Goal: Information Seeking & Learning: Find specific fact

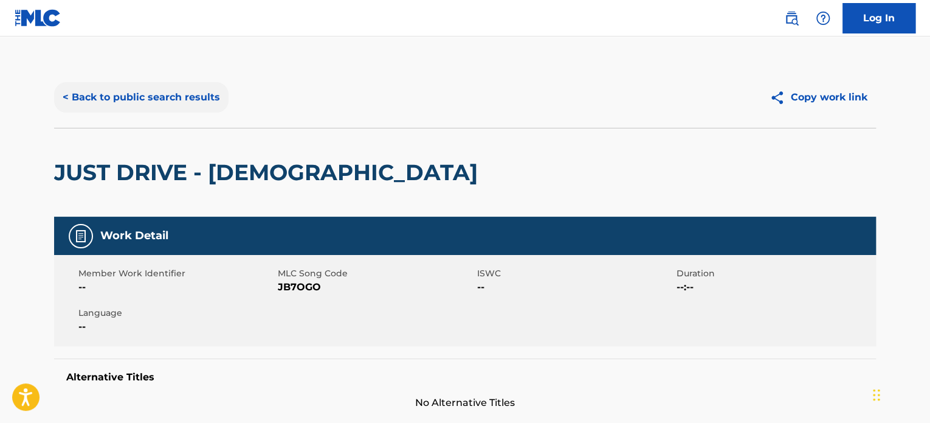
click at [146, 108] on button "< Back to public search results" at bounding box center [141, 97] width 174 height 30
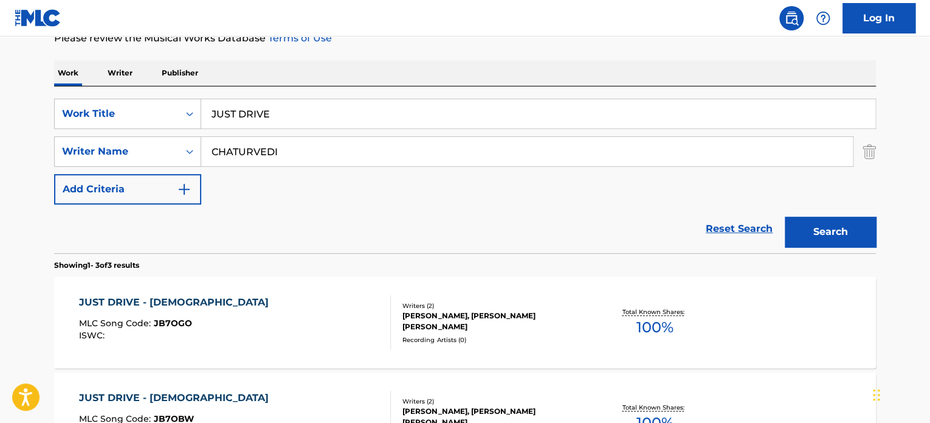
scroll to position [174, 0]
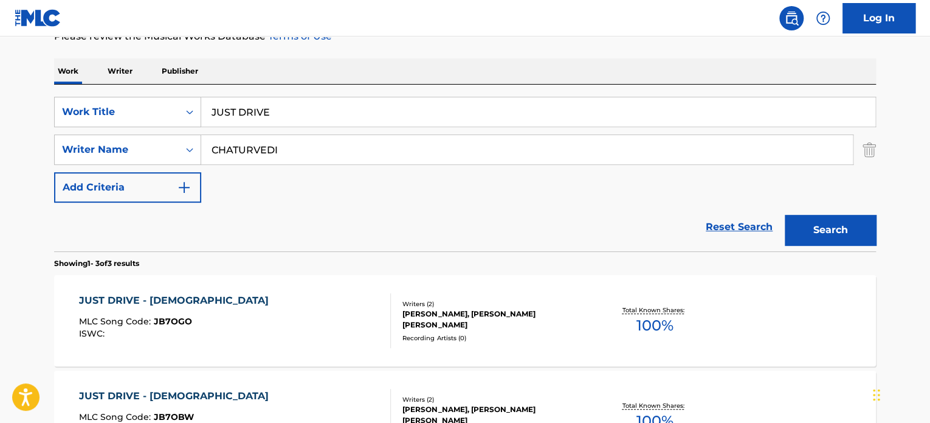
click at [291, 111] on input "JUST DRIVE" at bounding box center [538, 111] width 674 height 29
paste input "THISTLE AND GORS"
type input "THISTLE AND GORSE"
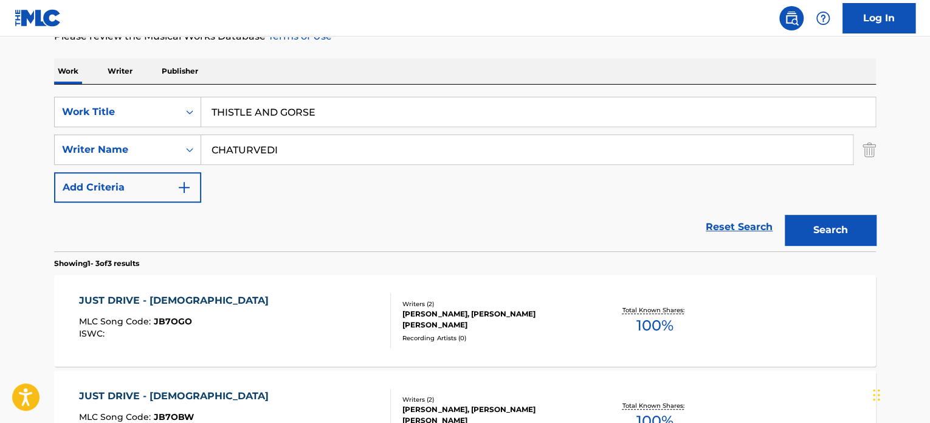
click at [299, 153] on input "CHATURVEDI" at bounding box center [527, 149] width 652 height 29
click at [819, 235] on button "Search" at bounding box center [830, 230] width 91 height 30
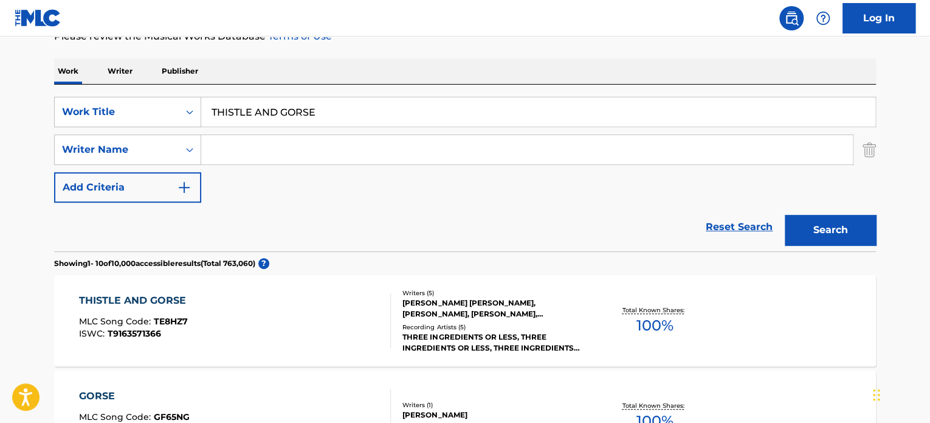
scroll to position [235, 0]
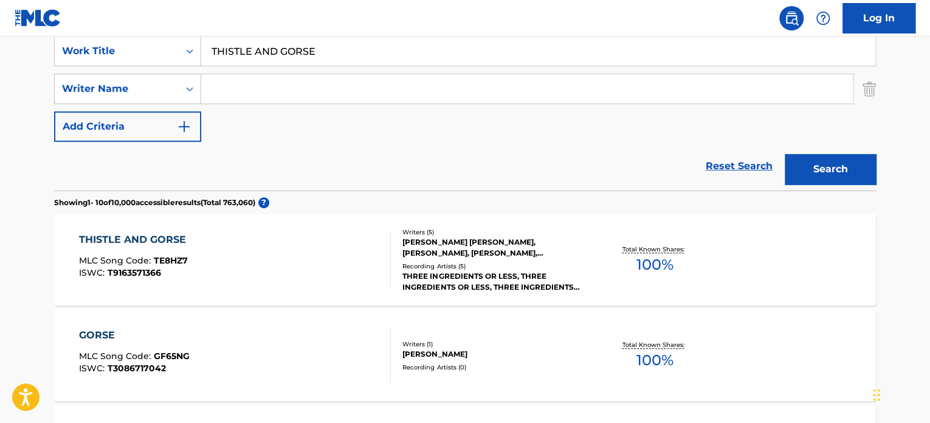
click at [361, 247] on div "THISTLE AND GORSE MLC Song Code : TE8HZ7 ISWC : T9163571366" at bounding box center [235, 259] width 312 height 55
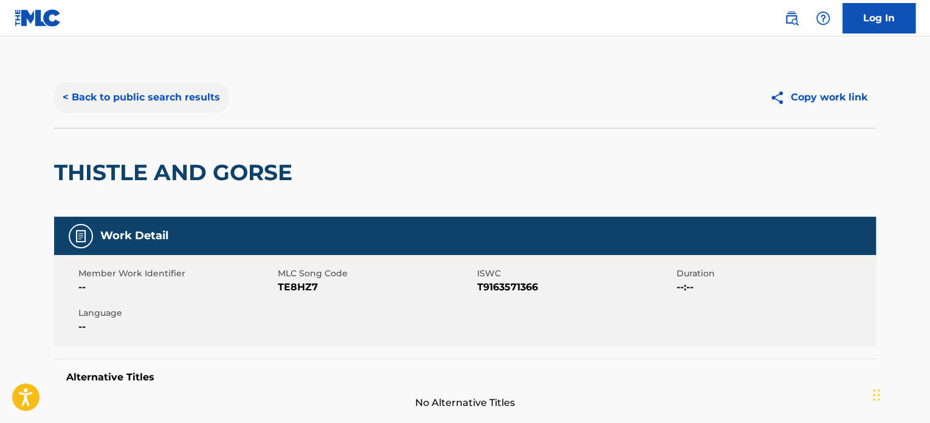
click at [187, 92] on button "< Back to public search results" at bounding box center [141, 97] width 174 height 30
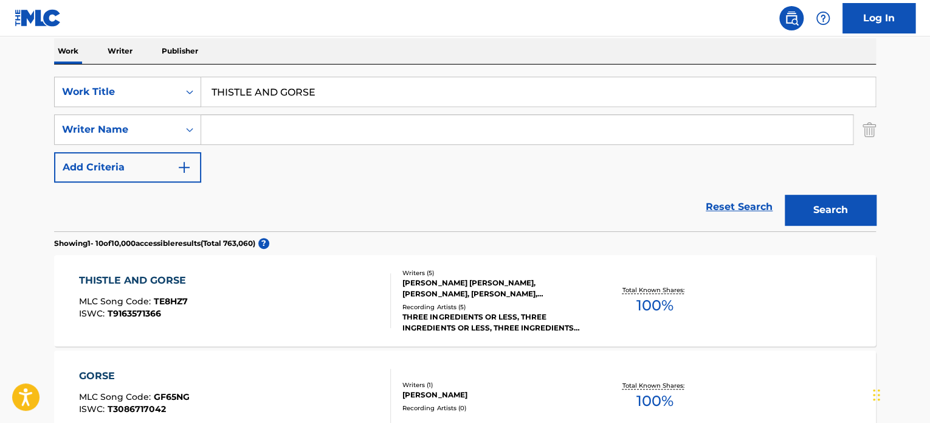
scroll to position [174, 0]
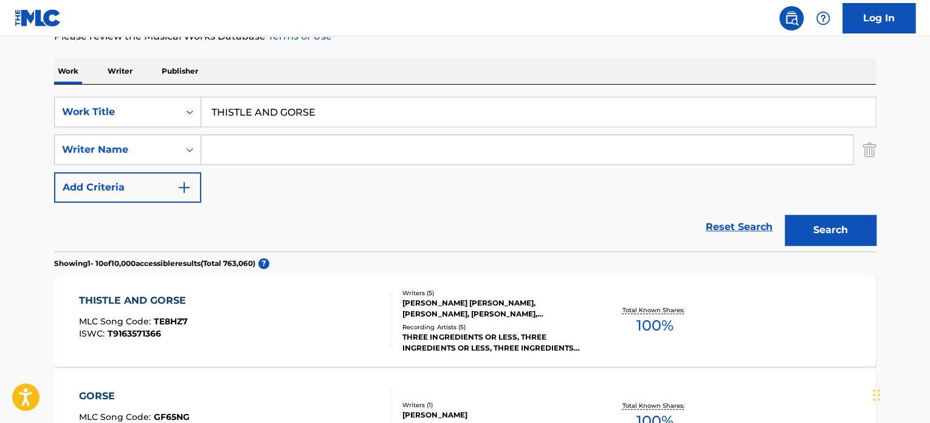
click at [273, 111] on input "THISTLE AND GORSE" at bounding box center [538, 111] width 674 height 29
paste input "SUN AND SOIL"
type input "SUN AND SOIL"
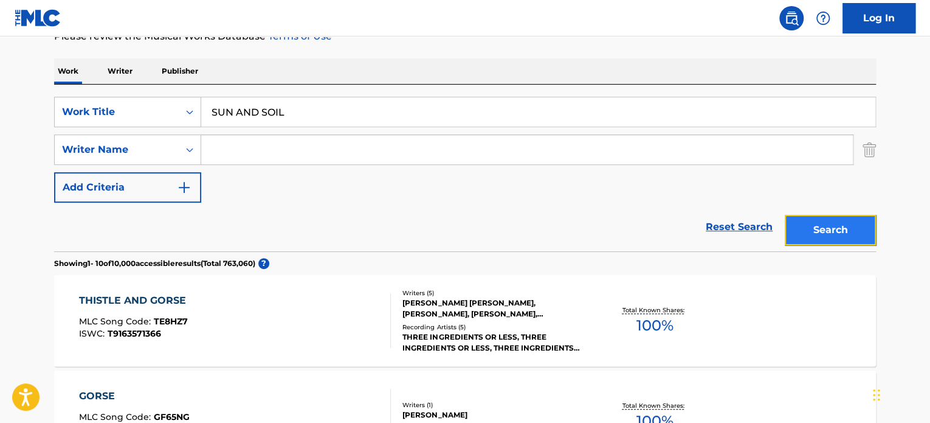
click at [822, 216] on button "Search" at bounding box center [830, 230] width 91 height 30
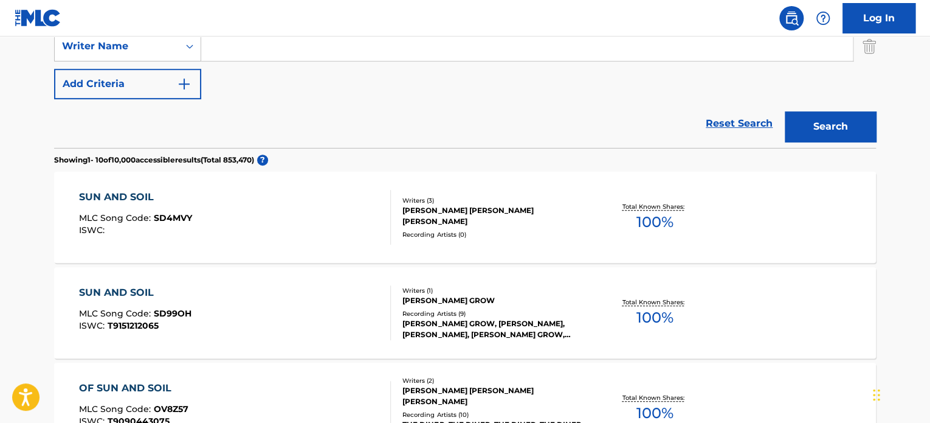
scroll to position [295, 0]
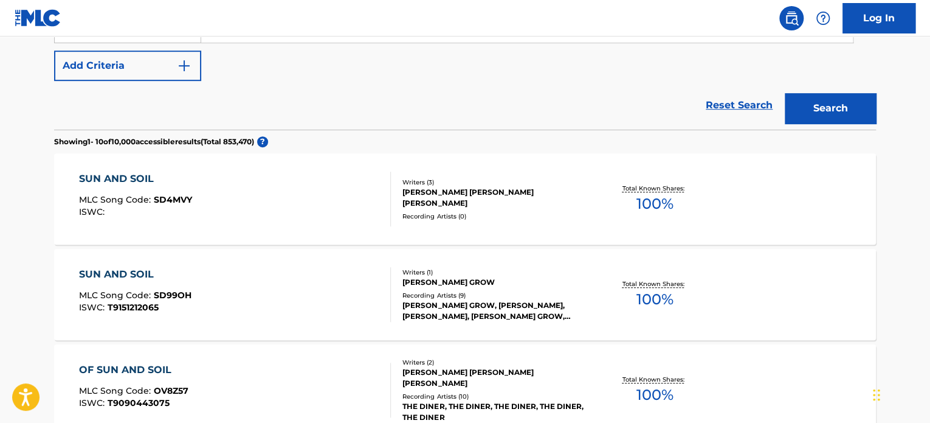
click at [339, 297] on div "SUN AND SOIL MLC Song Code : SD99OH ISWC : T9151212065" at bounding box center [235, 294] width 312 height 55
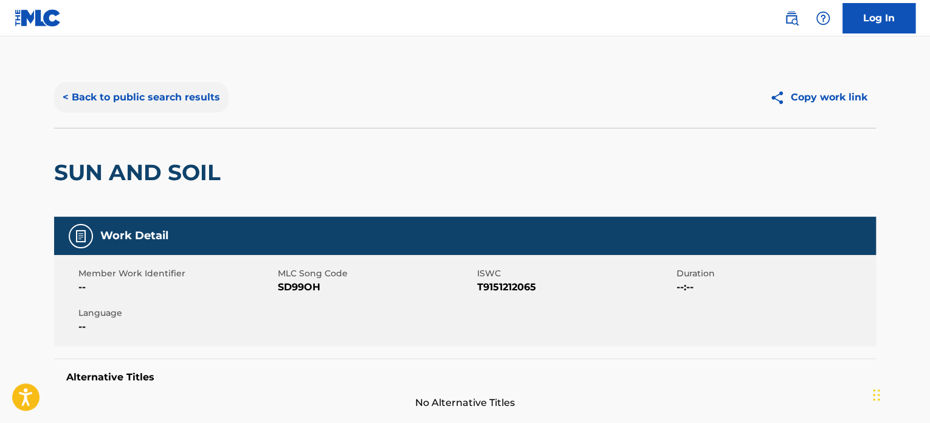
click at [192, 104] on button "< Back to public search results" at bounding box center [141, 97] width 174 height 30
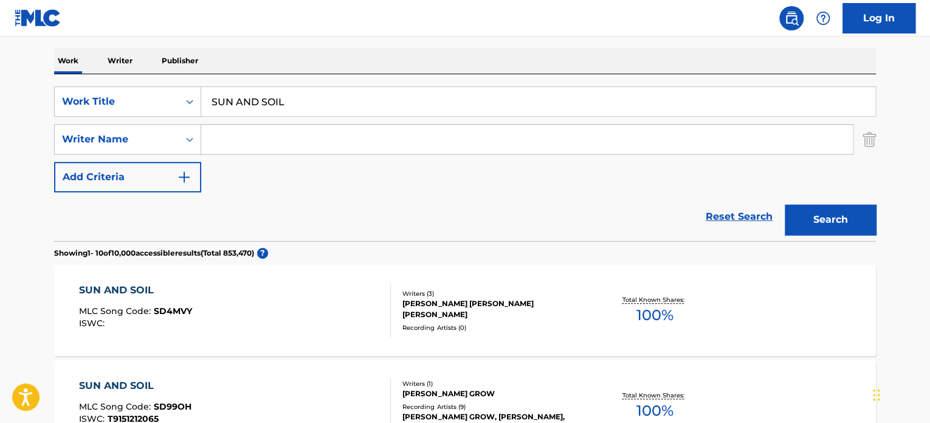
scroll to position [182, 0]
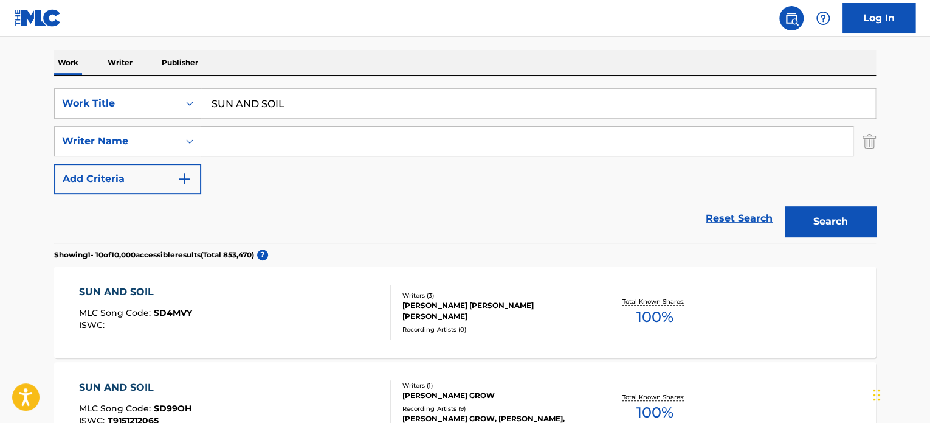
click at [273, 103] on input "SUN AND SOIL" at bounding box center [538, 103] width 674 height 29
paste input "FASHIONISTA"
type input "FASHIONISTA"
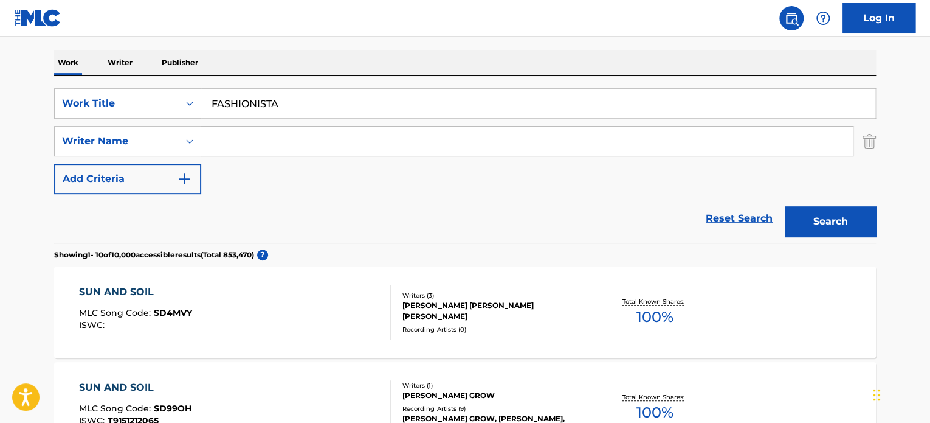
click at [263, 140] on input "Search Form" at bounding box center [527, 140] width 652 height 29
click at [263, 140] on input "[PERSON_NAME]" at bounding box center [527, 140] width 652 height 29
type input "[PERSON_NAME]"
click at [805, 212] on button "Search" at bounding box center [830, 221] width 91 height 30
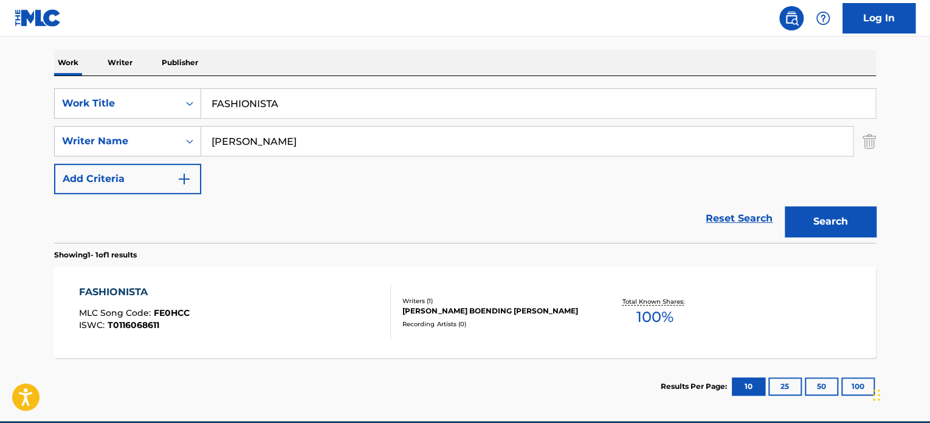
click at [369, 295] on div "FASHIONISTA MLC Song Code : FE0HCC ISWC : T0116068611" at bounding box center [235, 312] width 312 height 55
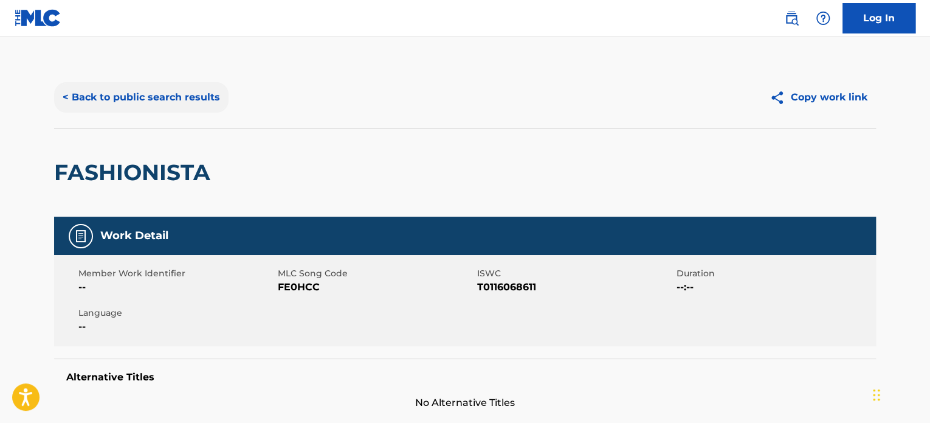
click at [212, 95] on button "< Back to public search results" at bounding box center [141, 97] width 174 height 30
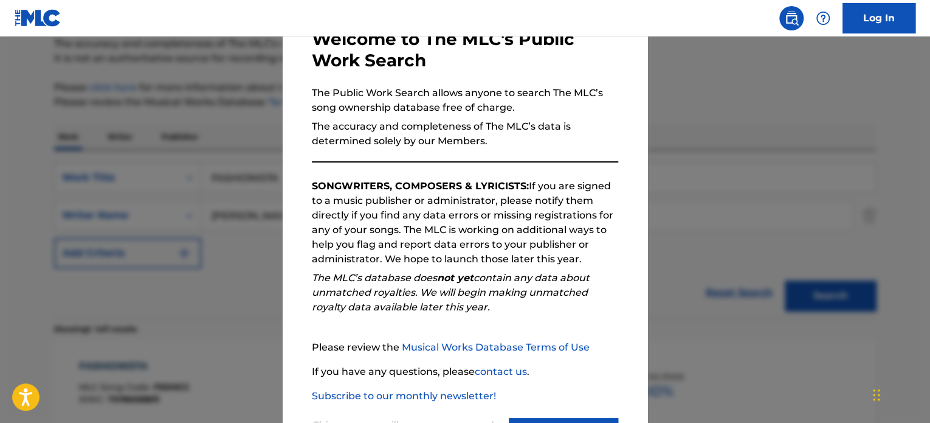
scroll to position [134, 0]
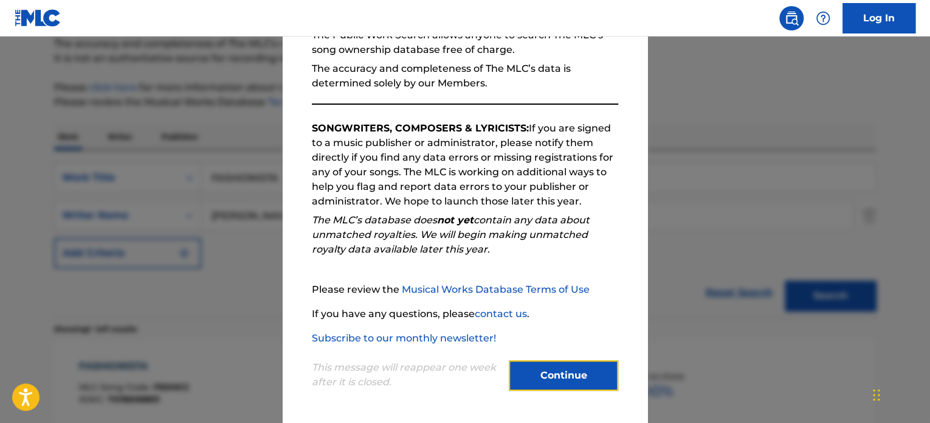
click at [535, 367] on button "Continue" at bounding box center [563, 375] width 109 height 30
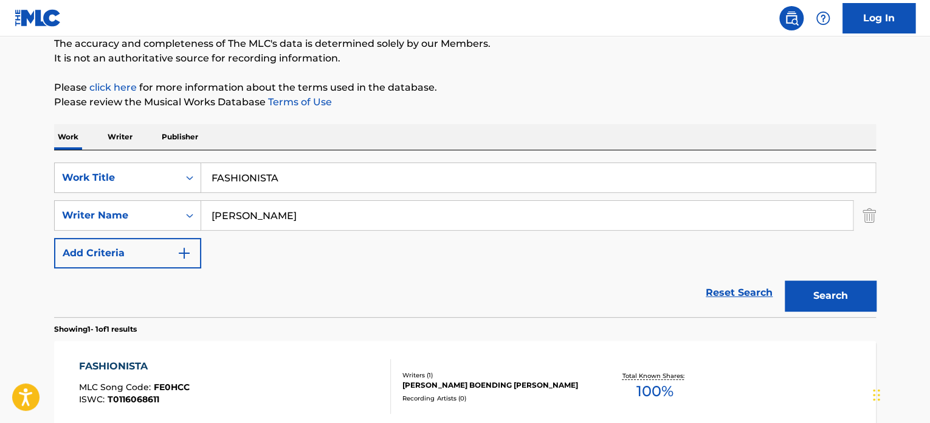
click at [324, 177] on input "FASHIONISTA" at bounding box center [538, 177] width 674 height 29
paste input "THE GAZEBO DANCE"
type input "THE GAZEBO DANCE"
click at [323, 216] on input "[PERSON_NAME]" at bounding box center [527, 215] width 652 height 29
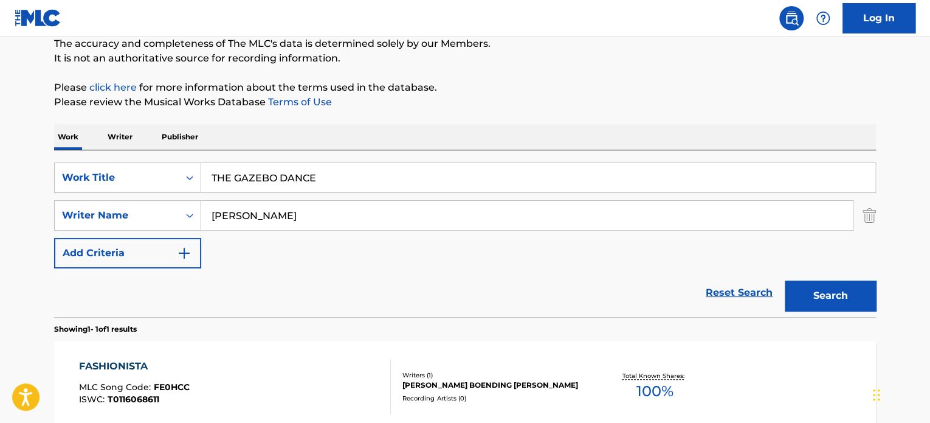
click at [323, 216] on input "[PERSON_NAME]" at bounding box center [527, 215] width 652 height 29
click at [820, 293] on button "Search" at bounding box center [830, 295] width 91 height 30
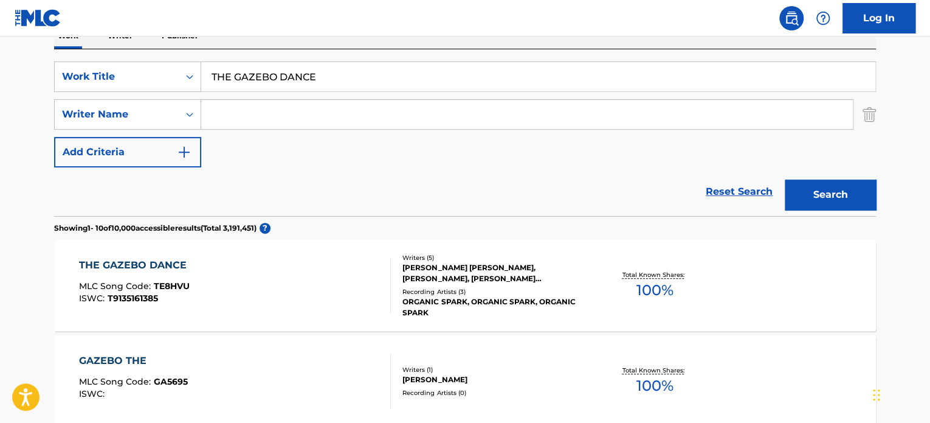
scroll to position [230, 0]
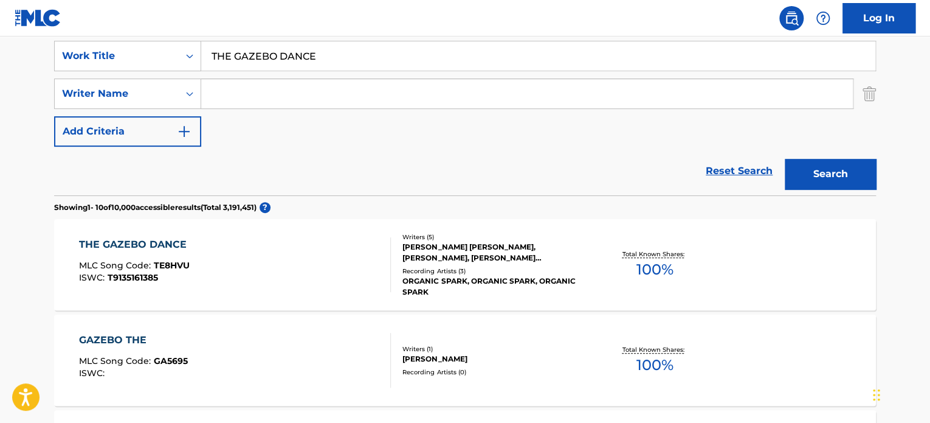
click at [354, 263] on div "THE GAZEBO DANCE MLC Song Code : TE8HVU ISWC : T9135161385" at bounding box center [235, 264] width 312 height 55
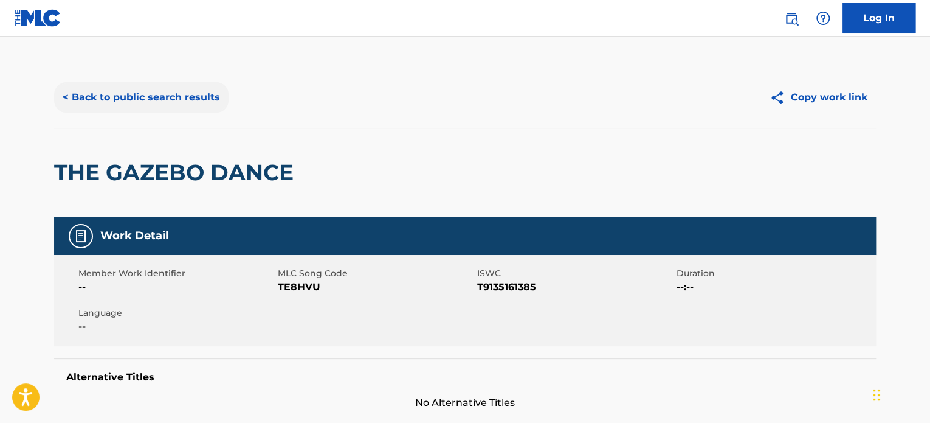
click at [180, 100] on button "< Back to public search results" at bounding box center [141, 97] width 174 height 30
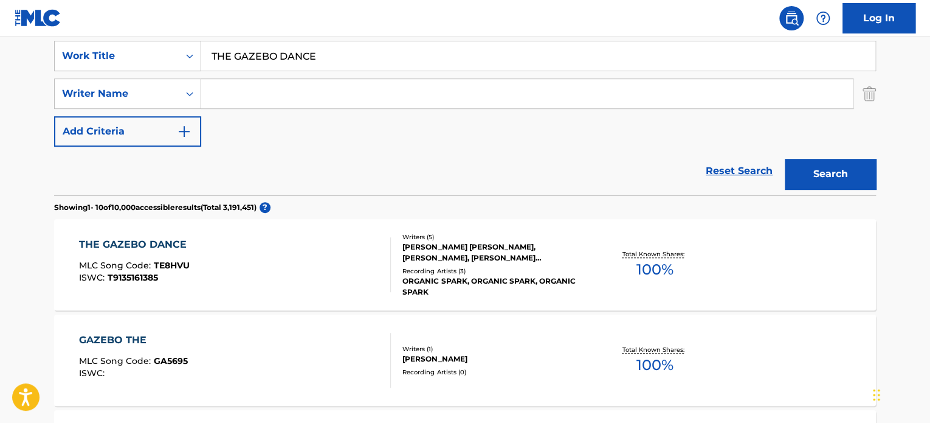
scroll to position [169, 0]
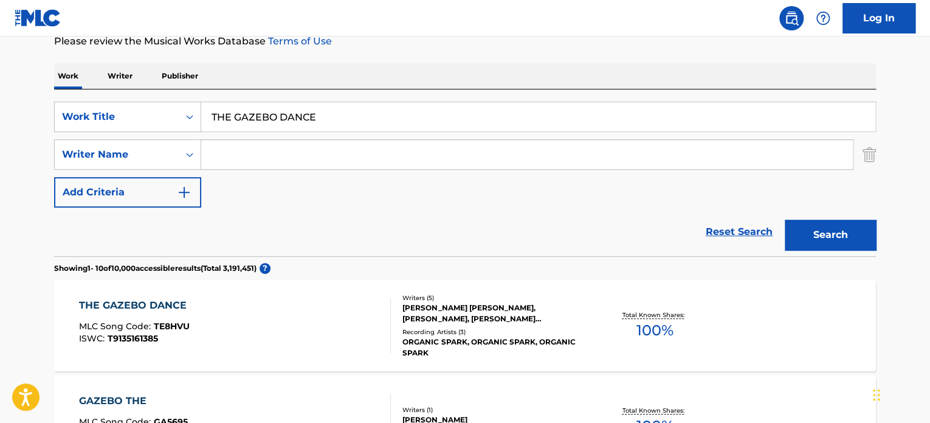
click at [279, 111] on input "THE GAZEBO DANCE" at bounding box center [538, 116] width 674 height 29
paste input "ME AND MY GAL"
type input "ME AND MY GAL"
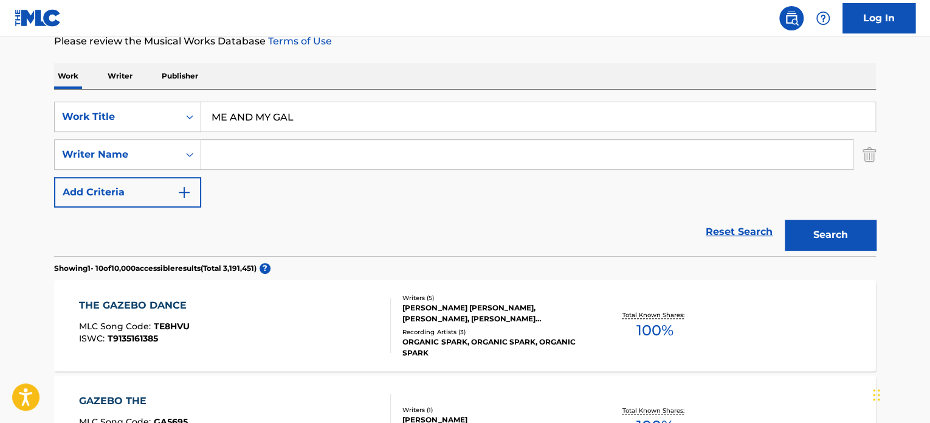
click at [285, 160] on input "Search Form" at bounding box center [527, 154] width 652 height 29
click at [285, 159] on input "GROW" at bounding box center [527, 154] width 652 height 29
type input "GROW"
click at [874, 235] on button "Search" at bounding box center [830, 234] width 91 height 30
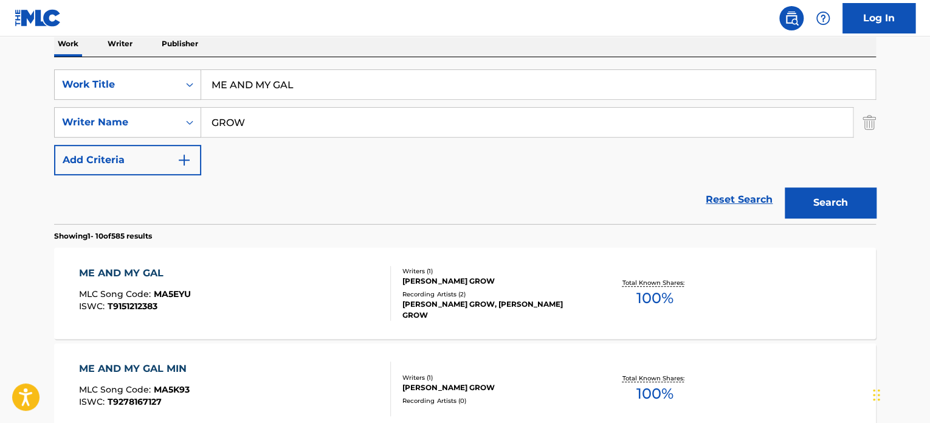
scroll to position [230, 0]
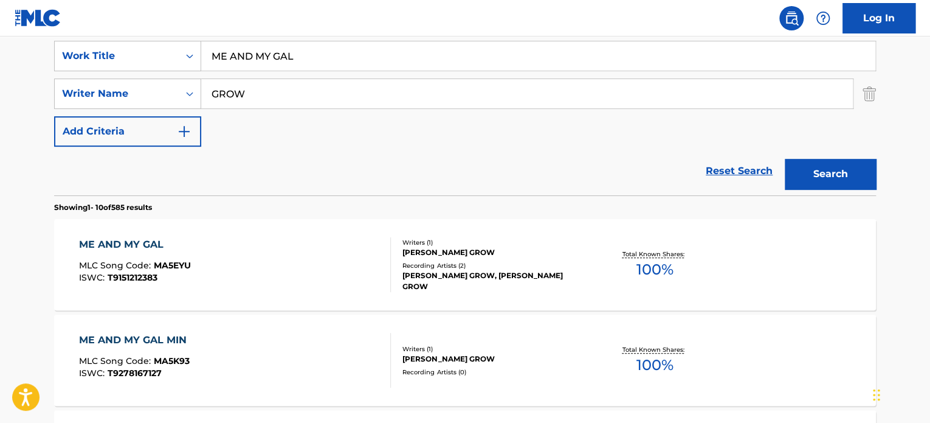
click at [328, 257] on div "ME AND MY GAL MLC Song Code : MA5EYU ISWC : T9151212383" at bounding box center [235, 264] width 312 height 55
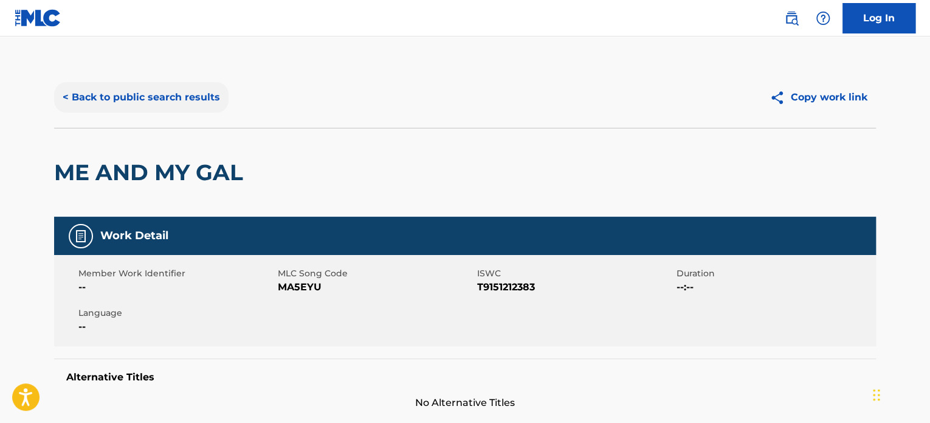
click at [207, 98] on button "< Back to public search results" at bounding box center [141, 97] width 174 height 30
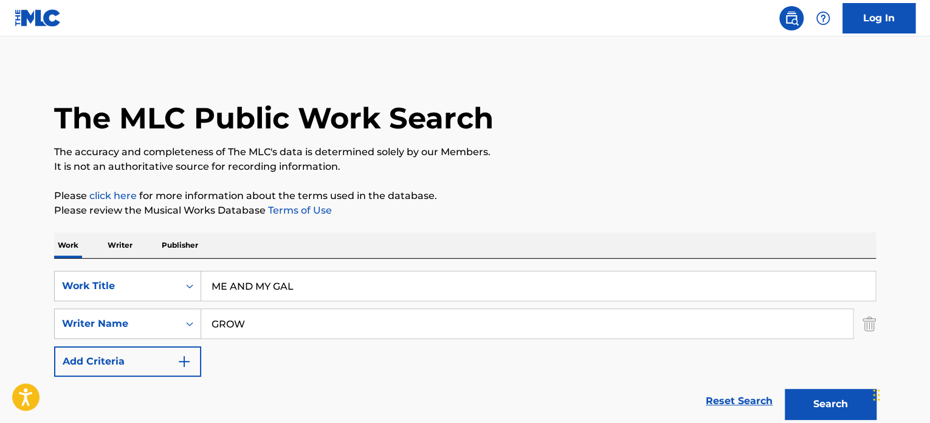
scroll to position [230, 0]
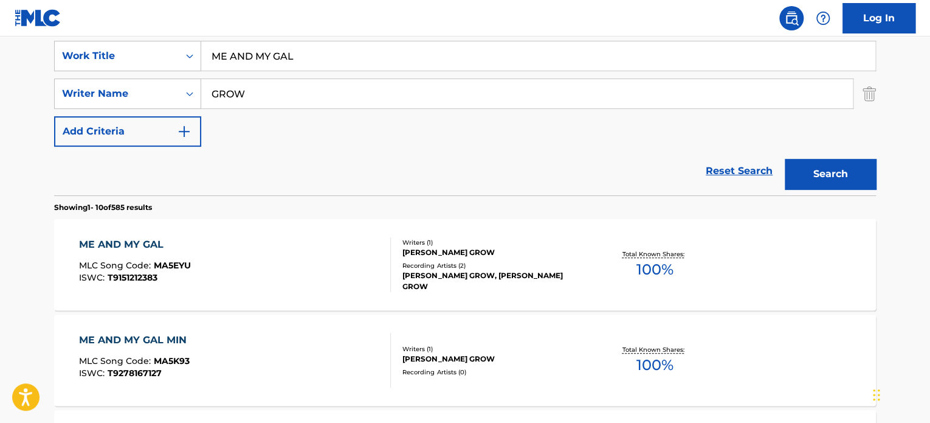
click at [278, 52] on input "ME AND MY GAL" at bounding box center [538, 55] width 674 height 29
paste input "[DATE] HORIZON"
type input "[DATE] HORIZON"
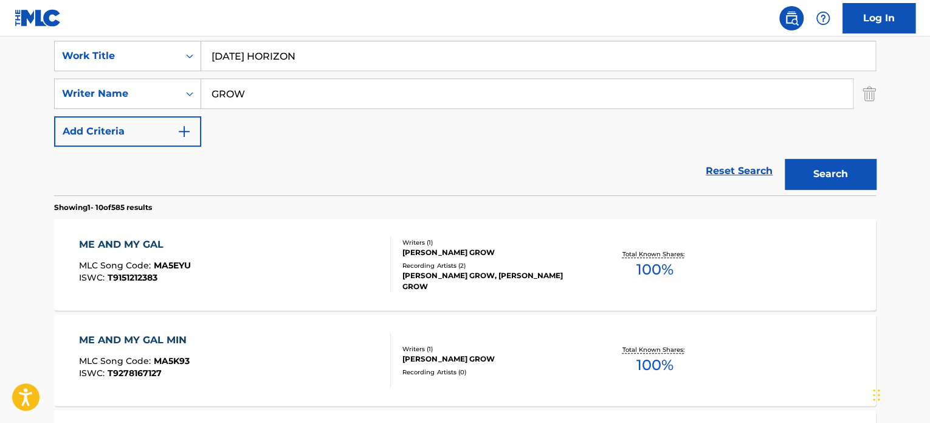
click at [285, 99] on input "GROW" at bounding box center [527, 93] width 652 height 29
click at [285, 99] on input "[PERSON_NAME]" at bounding box center [527, 93] width 652 height 29
paste input "[DATE] HORIZON"
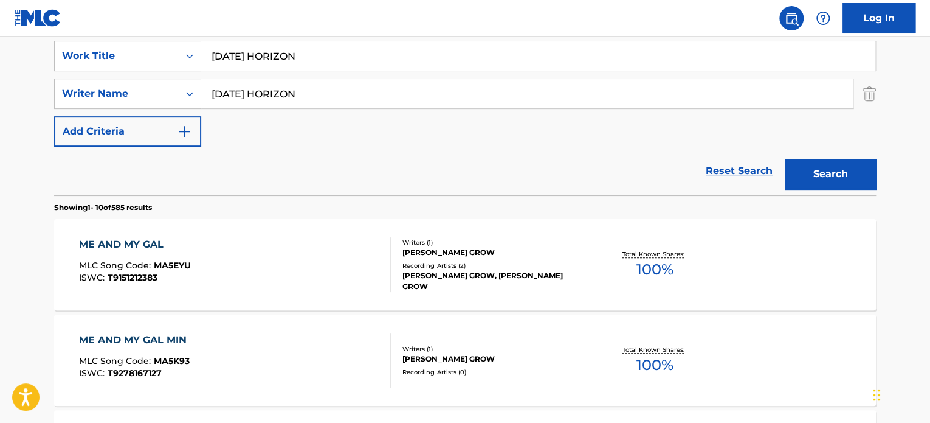
click at [343, 90] on input "[DATE] HORIZON" at bounding box center [527, 93] width 652 height 29
click at [343, 90] on input "[PERSON_NAME]" at bounding box center [527, 93] width 652 height 29
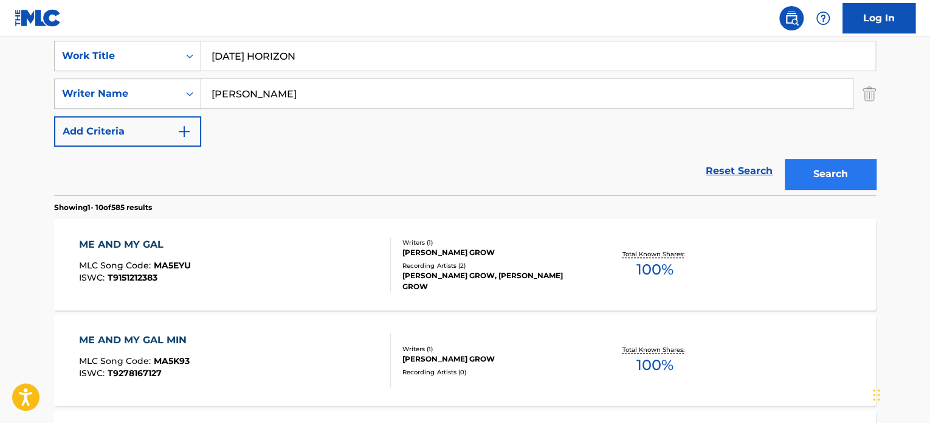
type input "[PERSON_NAME]"
click at [802, 165] on button "Search" at bounding box center [830, 174] width 91 height 30
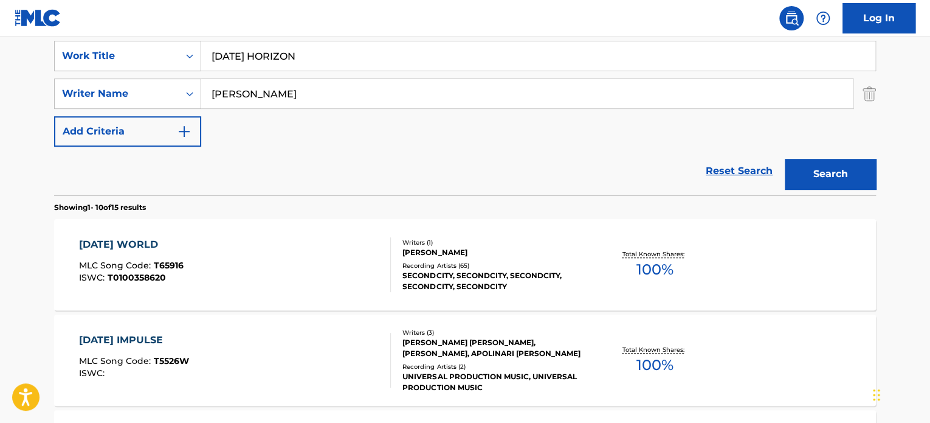
click at [306, 97] on input "[PERSON_NAME]" at bounding box center [527, 93] width 652 height 29
click at [785, 159] on button "Search" at bounding box center [830, 174] width 91 height 30
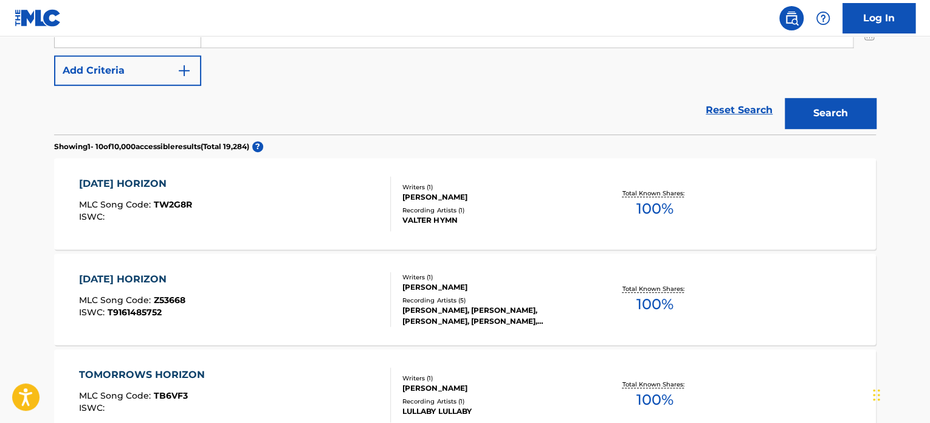
scroll to position [351, 0]
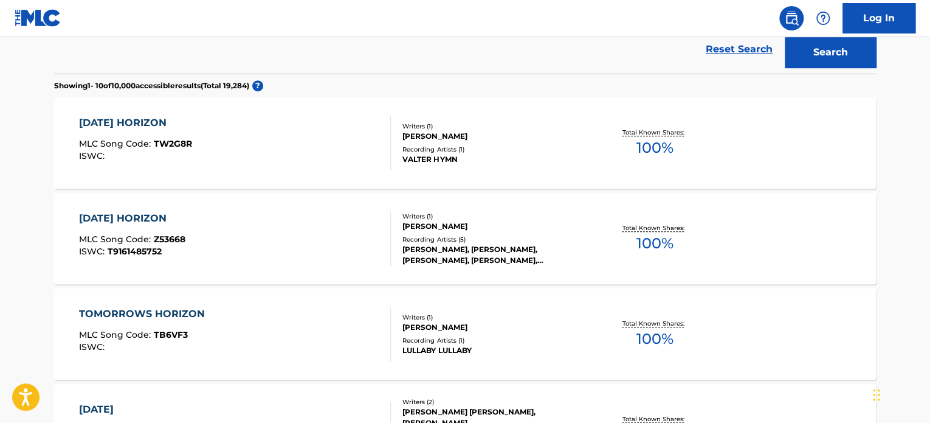
click at [325, 230] on div "[DATE] HORIZON MLC Song Code : Z53668 ISWC : T9161485752" at bounding box center [235, 238] width 312 height 55
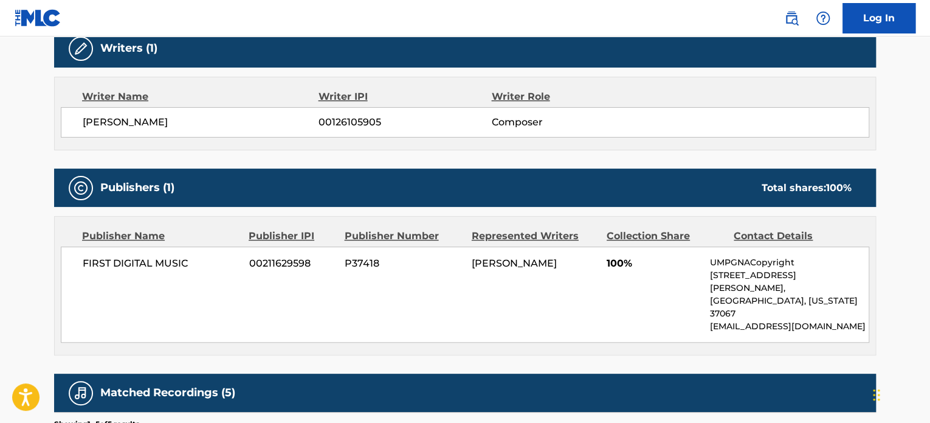
scroll to position [304, 0]
